Goal: Task Accomplishment & Management: Use online tool/utility

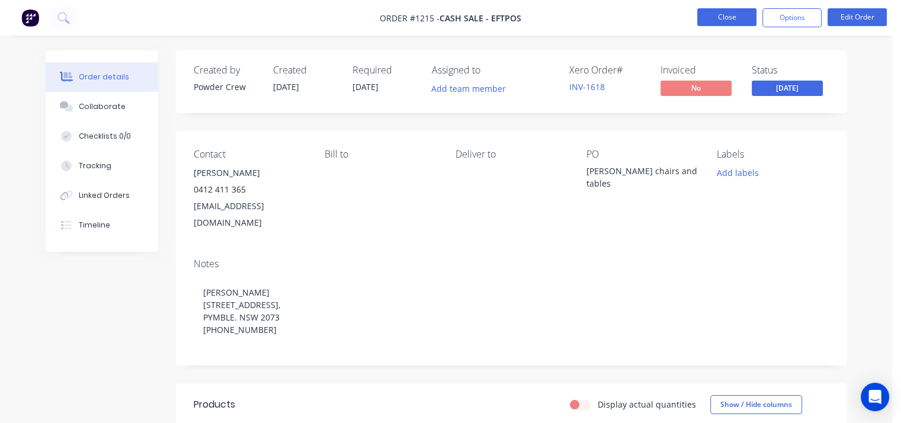
click at [712, 9] on button "Close" at bounding box center [726, 17] width 59 height 18
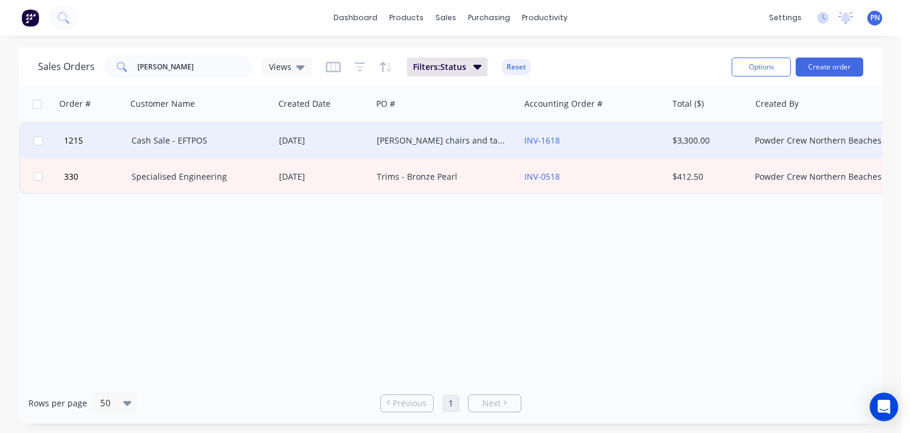
click at [440, 135] on div "[PERSON_NAME] chairs and tables" at bounding box center [443, 141] width 132 height 12
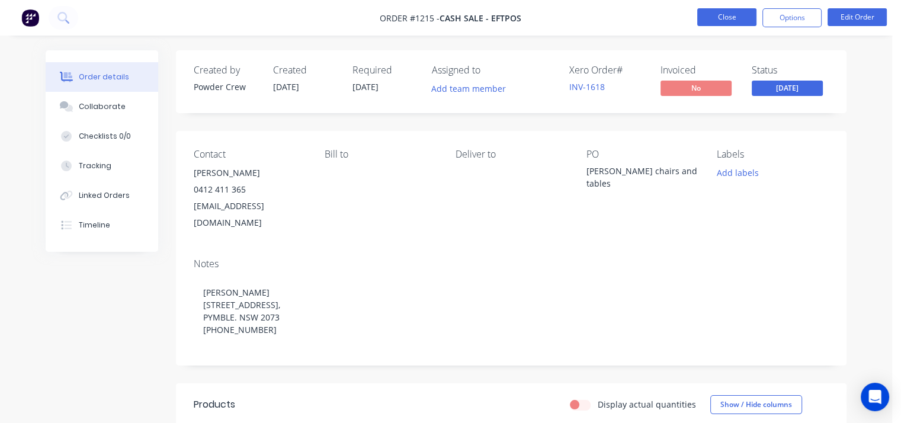
click at [740, 22] on button "Close" at bounding box center [726, 17] width 59 height 18
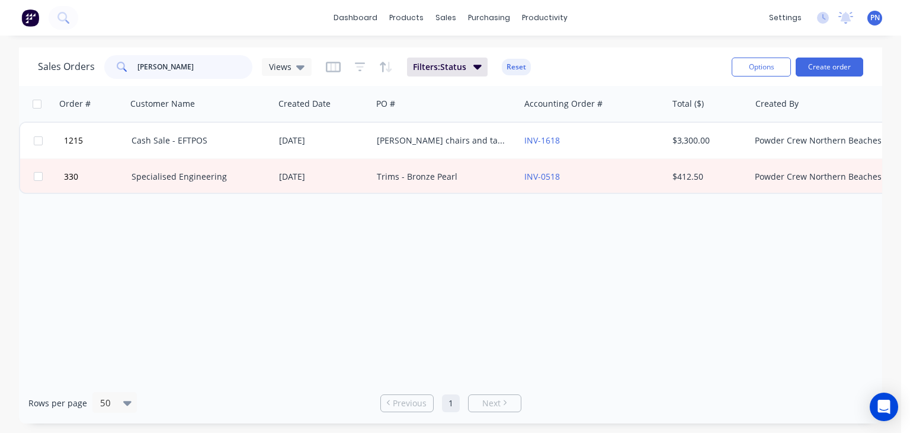
click at [176, 69] on input "[PERSON_NAME]" at bounding box center [195, 67] width 116 height 24
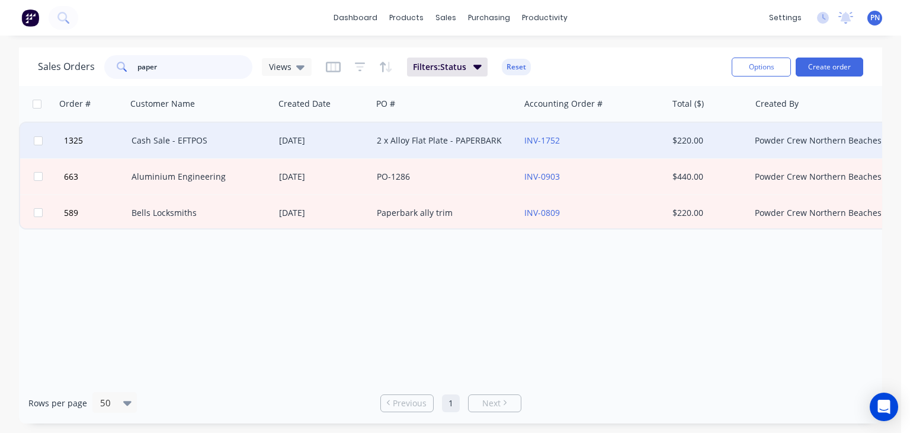
type input "paper"
click at [246, 137] on div "Cash Sale - EFTPOS" at bounding box center [198, 141] width 132 height 12
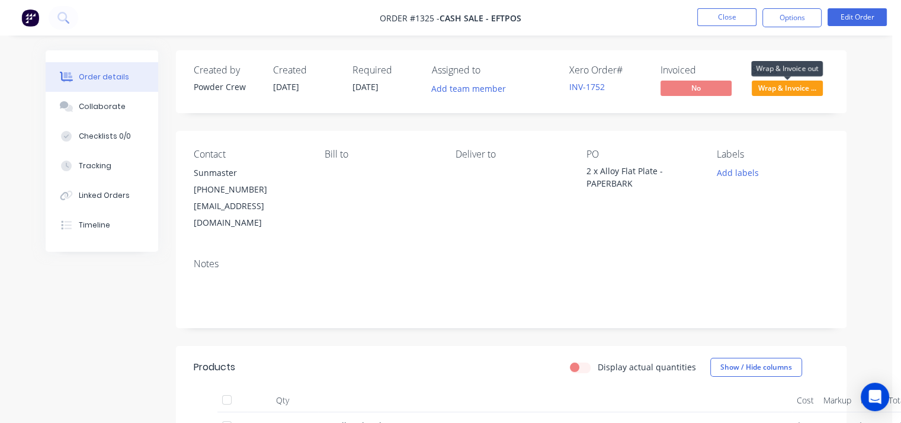
click at [789, 90] on span "Wrap & Invoice ..." at bounding box center [787, 88] width 71 height 15
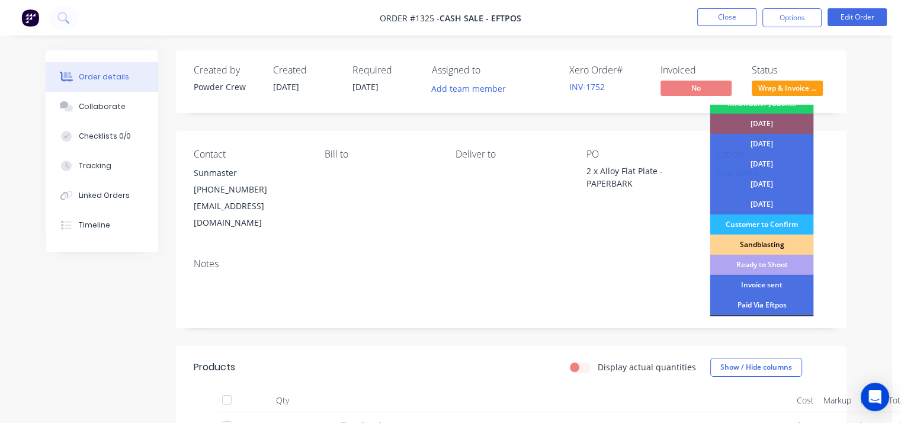
scroll to position [106, 0]
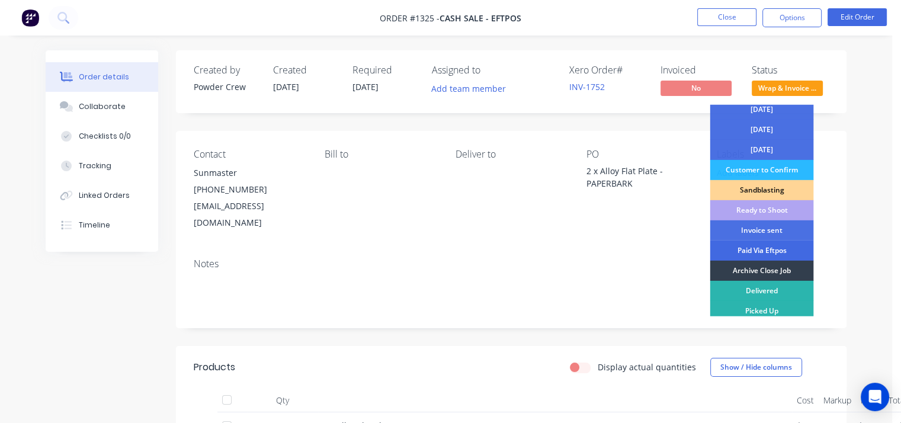
click at [772, 245] on div "Paid Via Eftpos" at bounding box center [762, 251] width 104 height 20
